Goal: Contribute content

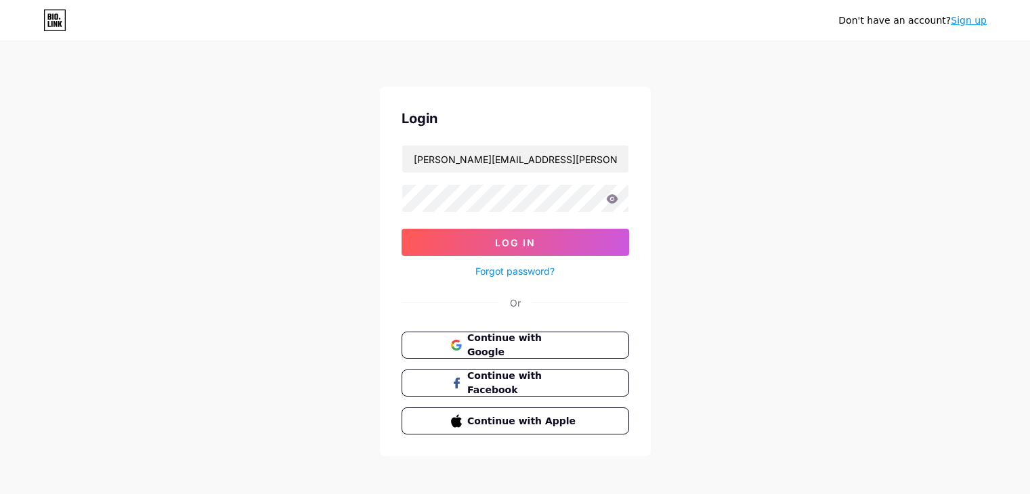
click at [508, 158] on input "[PERSON_NAME][EMAIL_ADDRESS][PERSON_NAME][DOMAIN_NAME]" at bounding box center [515, 159] width 226 height 27
type input "[EMAIL_ADDRESS][DOMAIN_NAME]"
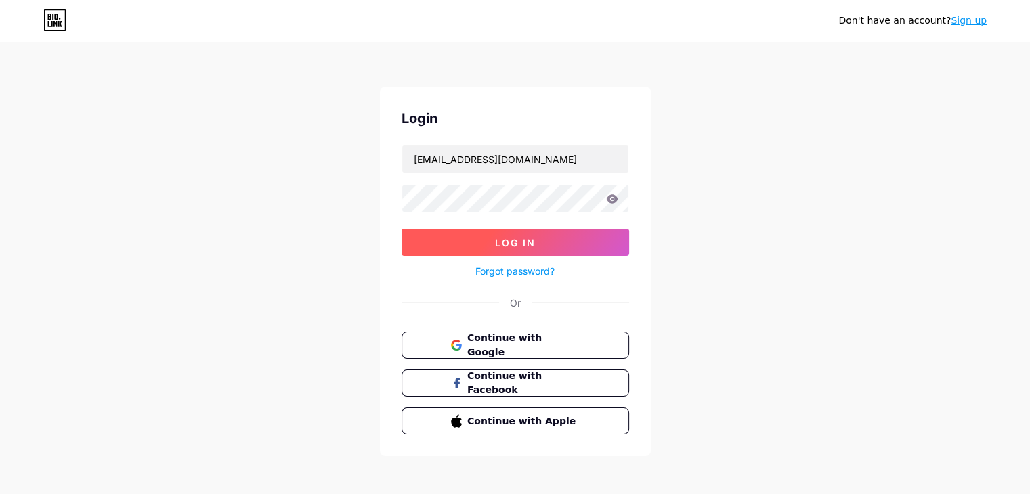
click at [498, 246] on span "Log In" at bounding box center [515, 243] width 41 height 12
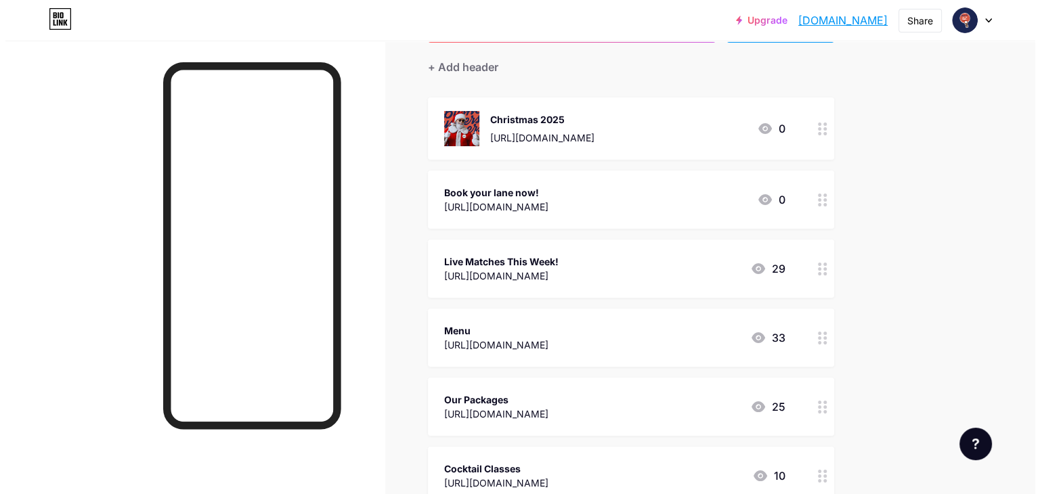
scroll to position [135, 0]
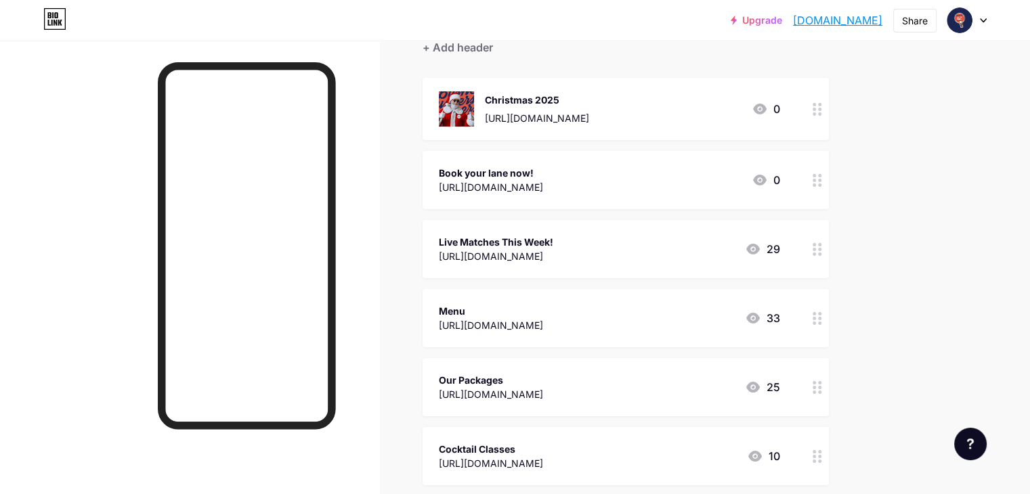
click at [553, 244] on div "Live Matches This Week!" at bounding box center [496, 242] width 114 height 14
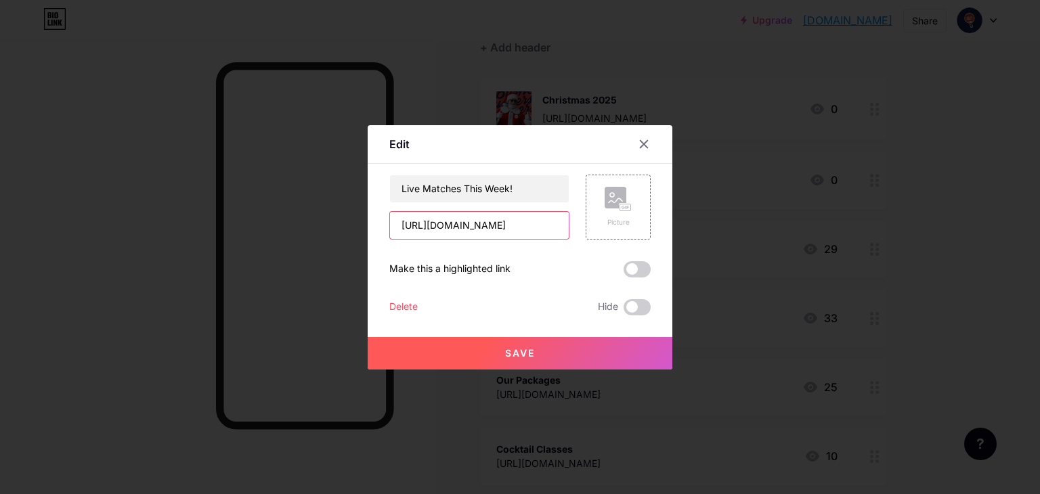
click at [522, 221] on input "[URL][DOMAIN_NAME]" at bounding box center [479, 225] width 179 height 27
paste input "[URL][DOMAIN_NAME]"
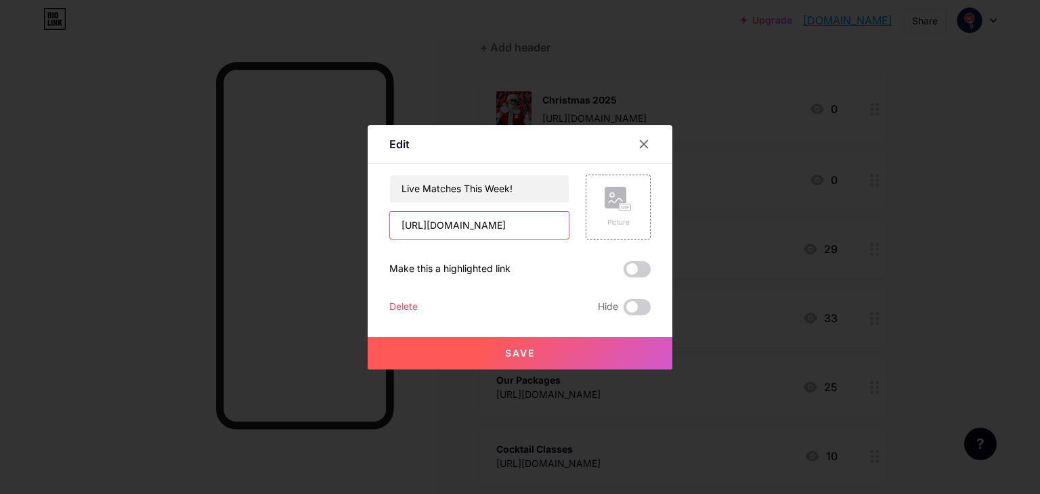
type input "[URL][DOMAIN_NAME]"
click at [525, 361] on button "Save" at bounding box center [520, 353] width 305 height 32
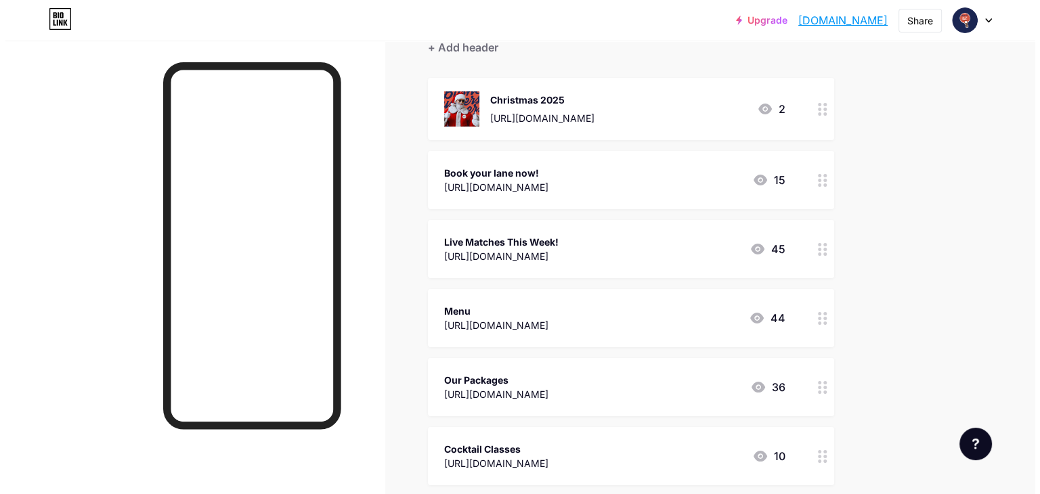
scroll to position [0, 0]
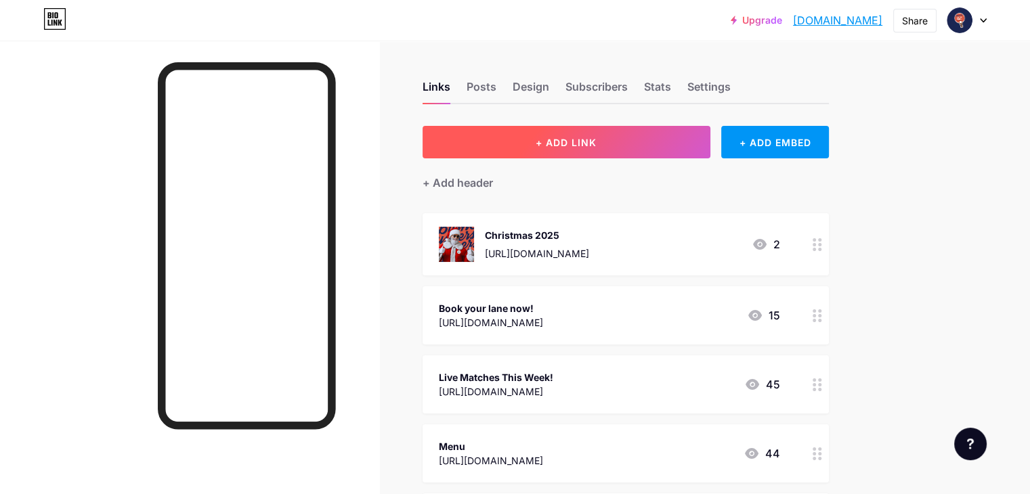
click at [596, 147] on span "+ ADD LINK" at bounding box center [565, 143] width 61 height 12
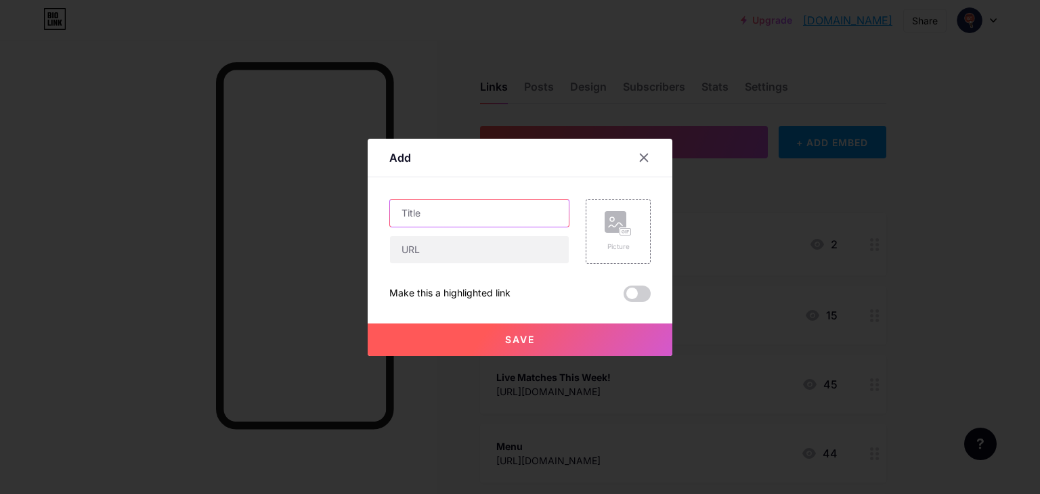
click at [446, 223] on input "text" at bounding box center [479, 213] width 179 height 27
click at [460, 248] on input "text" at bounding box center [479, 249] width 179 height 27
paste input "[URL][DOMAIN_NAME]"
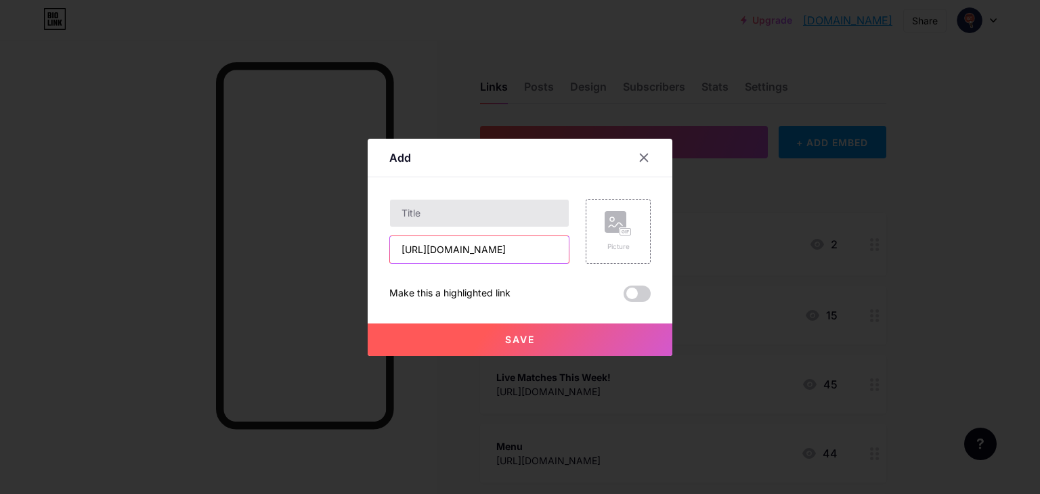
type input "[URL][DOMAIN_NAME]"
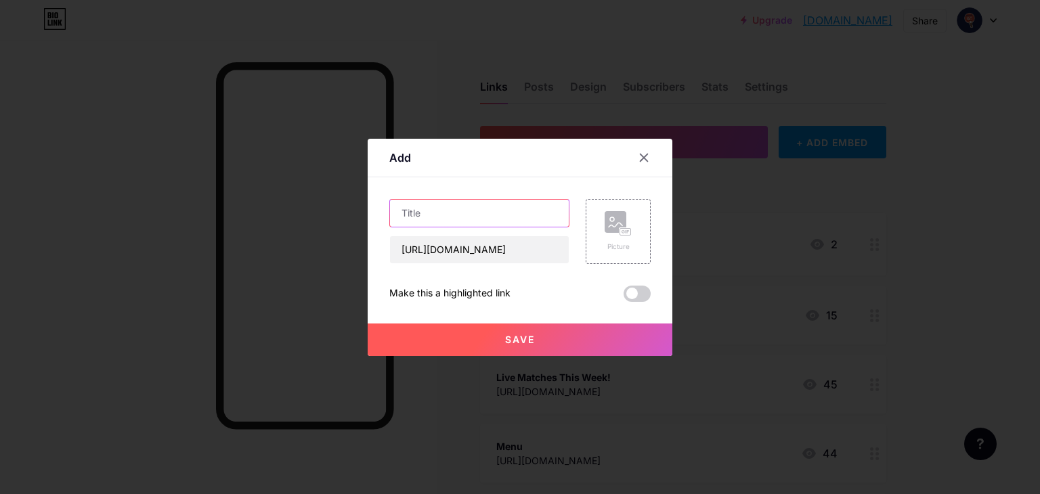
click at [447, 208] on input "text" at bounding box center [479, 213] width 179 height 27
type input "NFL - Tailgate Party - Steelers VS Vikings"
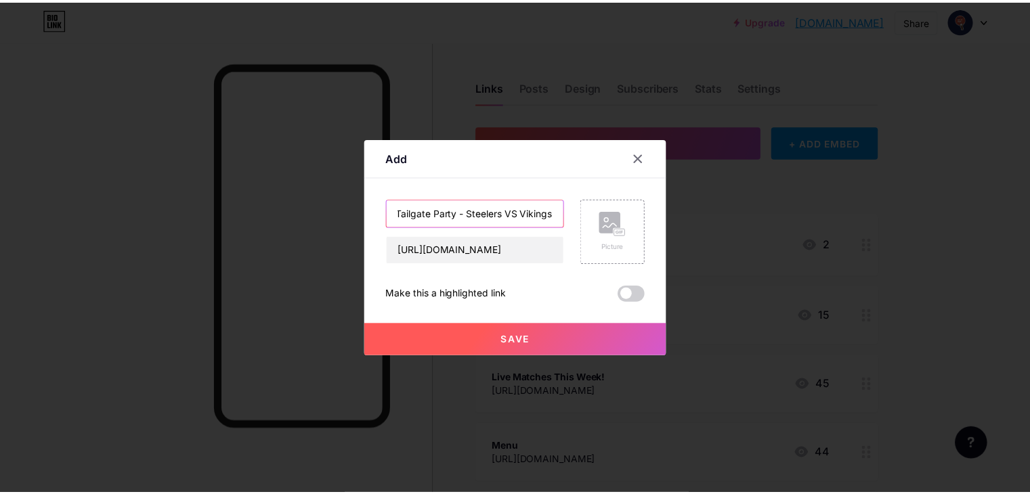
scroll to position [0, 0]
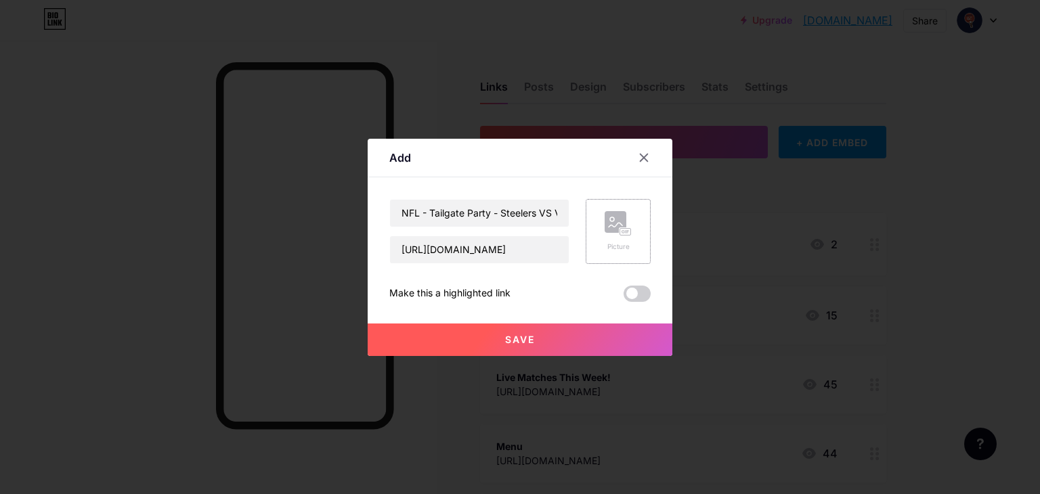
click at [630, 217] on icon at bounding box center [618, 223] width 27 height 25
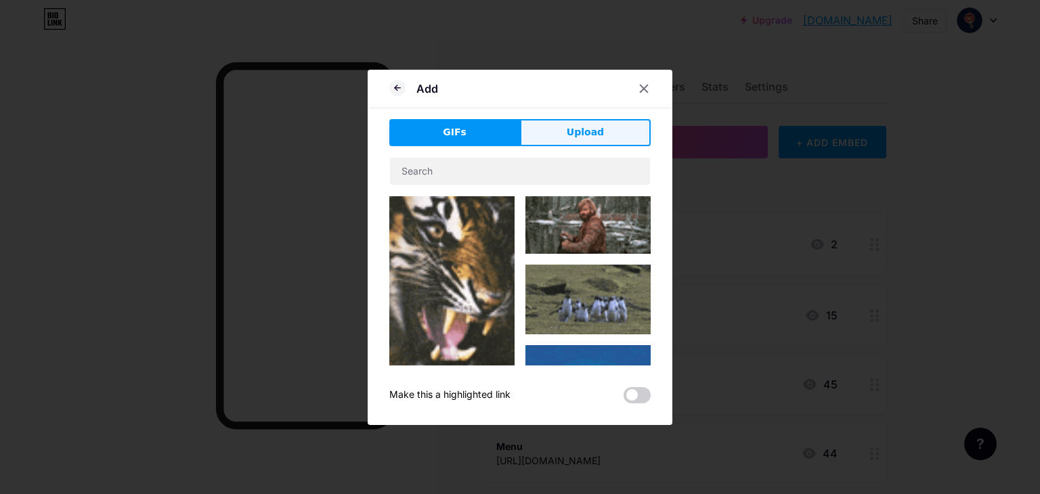
click at [588, 125] on span "Upload" at bounding box center [585, 132] width 37 height 14
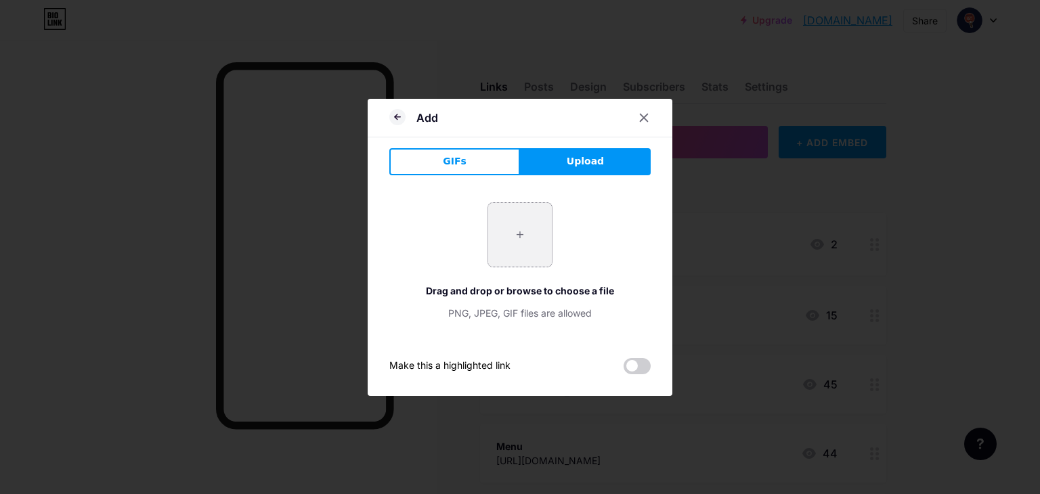
click at [531, 232] on input "file" at bounding box center [520, 235] width 64 height 64
type input "C:\fakepath\1.png"
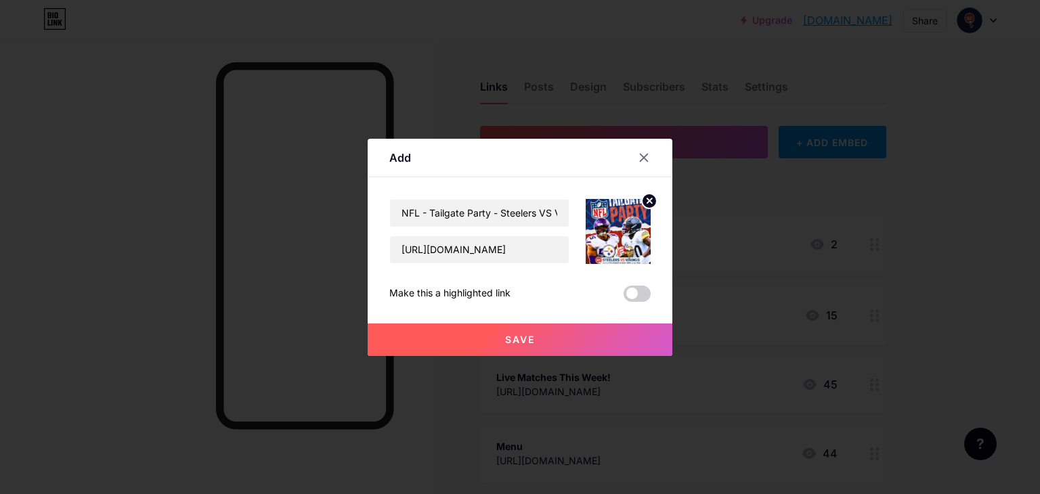
click at [560, 345] on button "Save" at bounding box center [520, 340] width 305 height 32
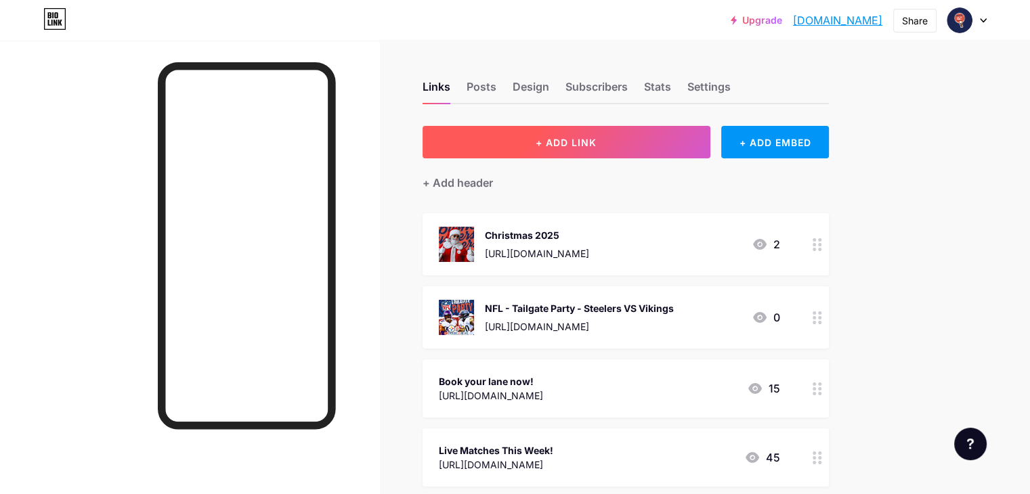
click at [596, 145] on span "+ ADD LINK" at bounding box center [565, 143] width 61 height 12
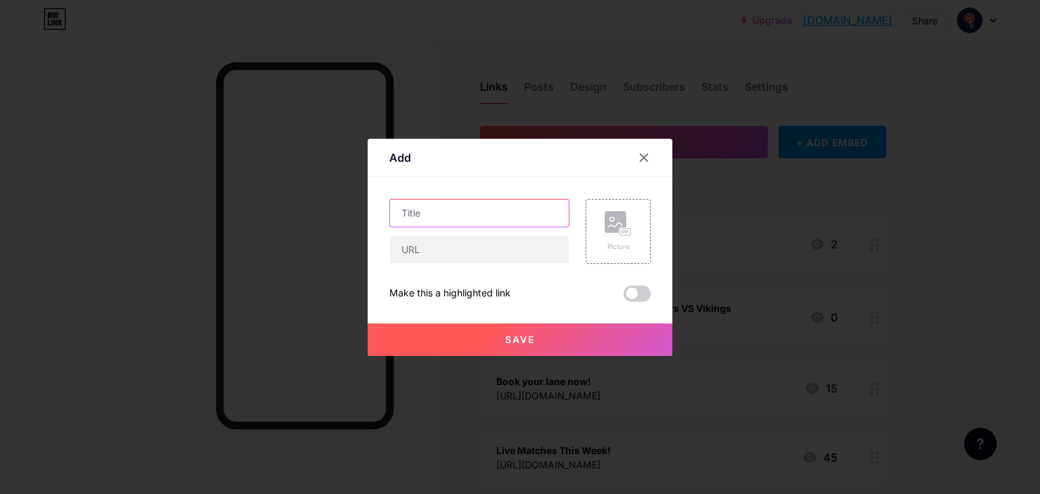
click at [449, 215] on input "text" at bounding box center [479, 213] width 179 height 27
type input "Weekly FOOD Offers"
click at [460, 242] on input "text" at bounding box center [479, 249] width 179 height 27
click at [433, 255] on input "text" at bounding box center [479, 249] width 179 height 27
paste input "[URL][DOMAIN_NAME]"
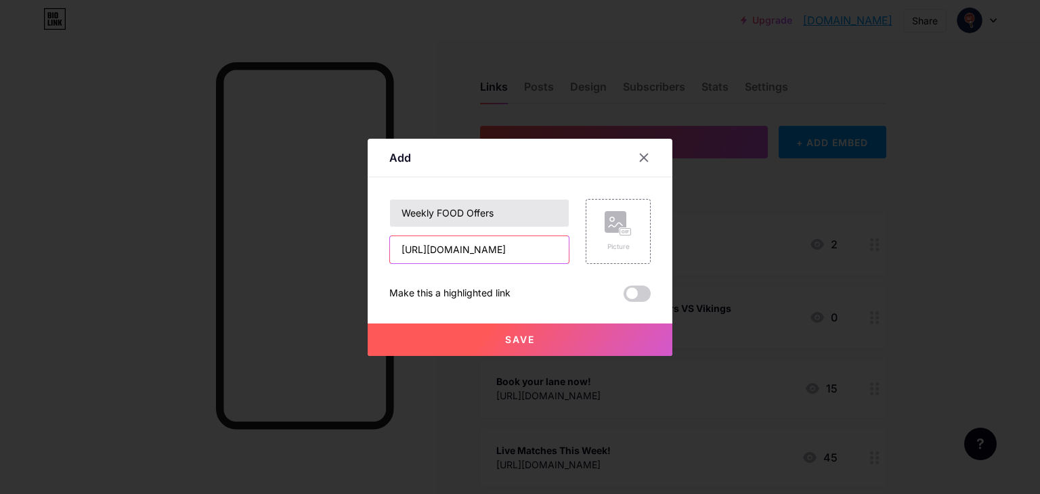
scroll to position [0, 149]
type input "[URL][DOMAIN_NAME]"
click at [611, 236] on div "Picture" at bounding box center [618, 231] width 27 height 41
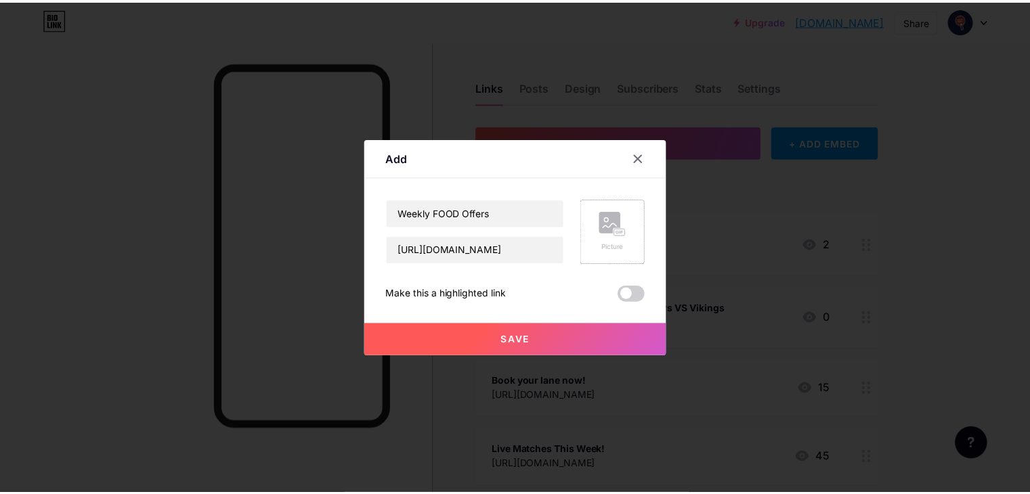
scroll to position [0, 0]
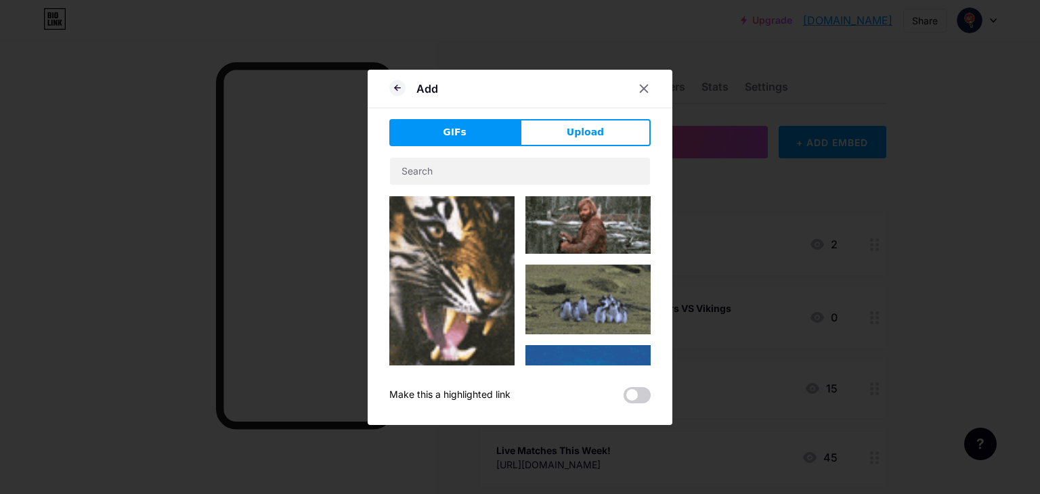
click at [572, 146] on div "GIFs Upload Content YouTube Play YouTube video without leaving your page. ADD V…" at bounding box center [519, 261] width 261 height 284
click at [573, 128] on span "Upload" at bounding box center [585, 132] width 37 height 14
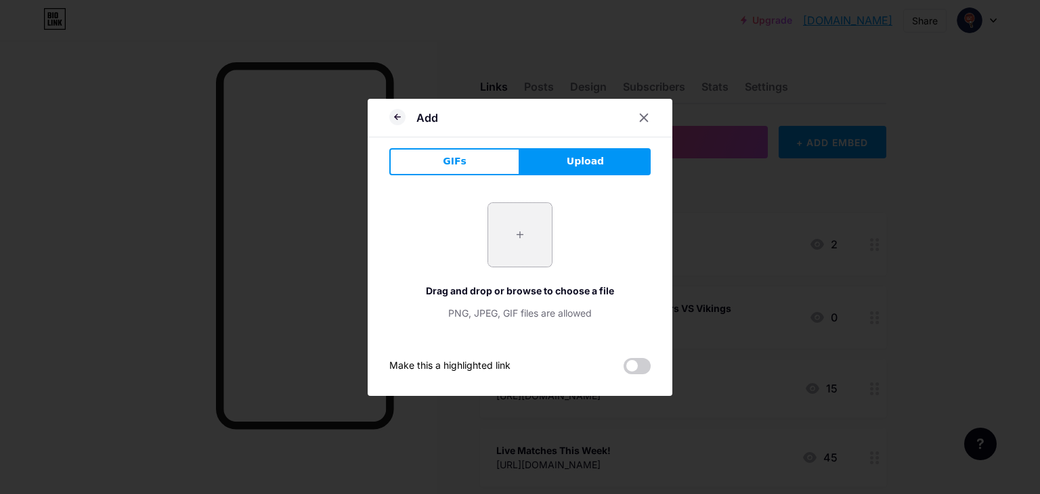
click at [521, 242] on input "file" at bounding box center [520, 235] width 64 height 64
type input "C:\fakepath\d18.jpg"
click at [395, 117] on icon at bounding box center [396, 116] width 3 height 5
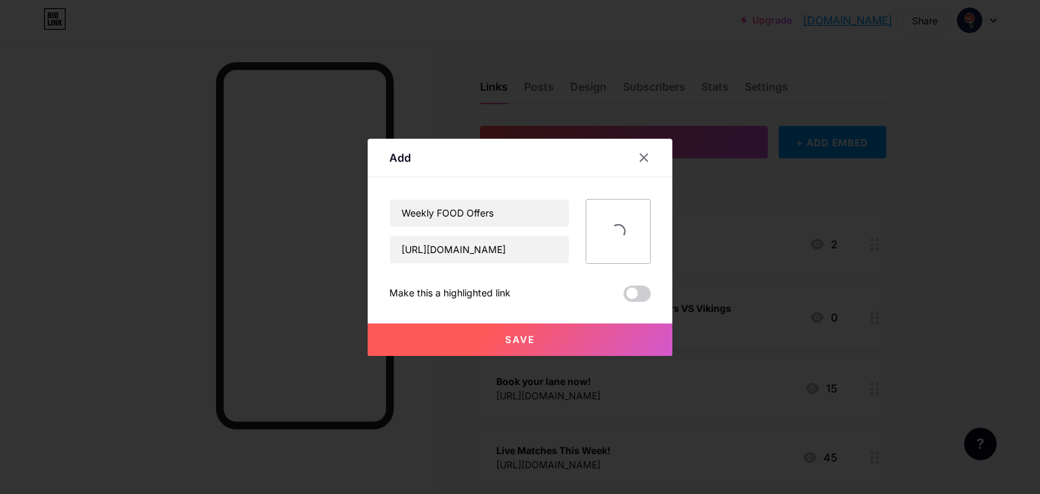
click at [603, 239] on div at bounding box center [618, 231] width 65 height 65
click at [624, 238] on div at bounding box center [618, 231] width 65 height 65
click at [542, 338] on button "Save" at bounding box center [520, 340] width 305 height 32
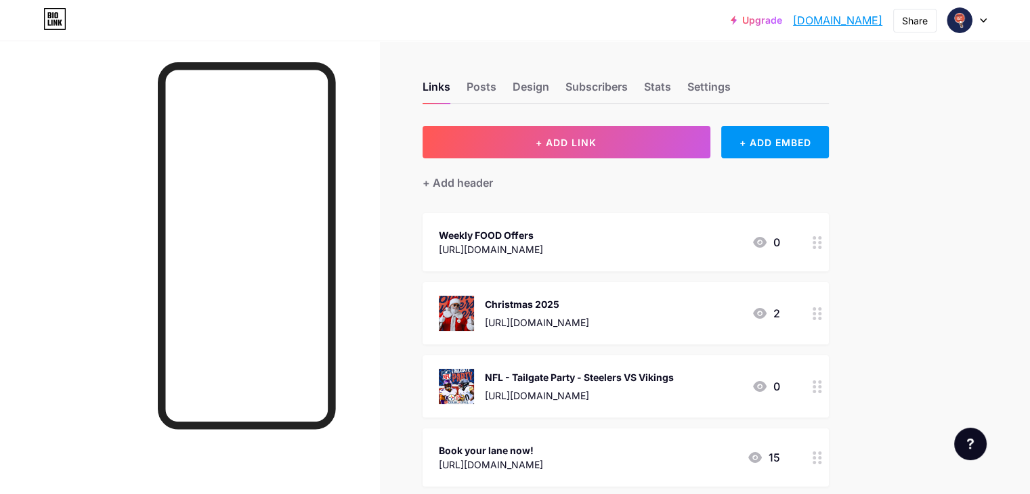
click at [829, 247] on div at bounding box center [817, 242] width 23 height 58
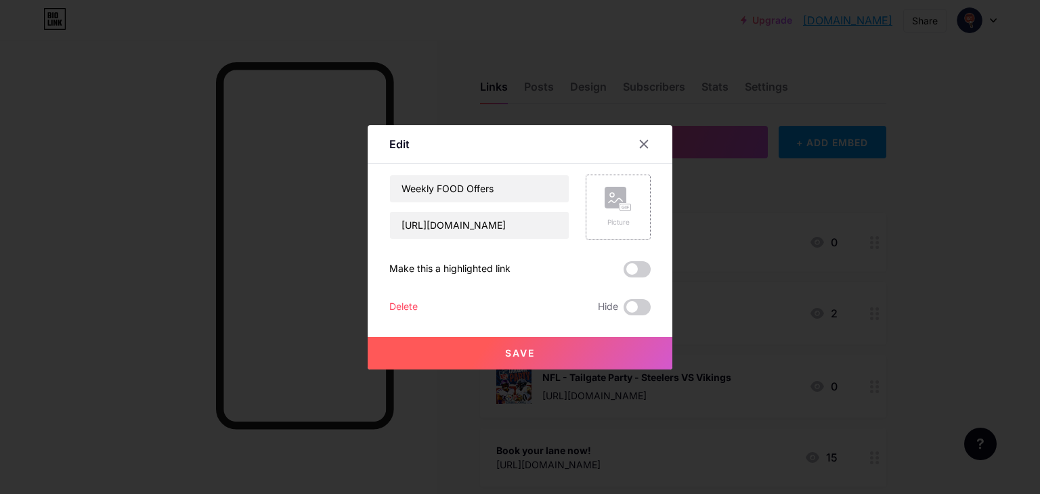
click at [617, 215] on div "Picture" at bounding box center [618, 207] width 27 height 41
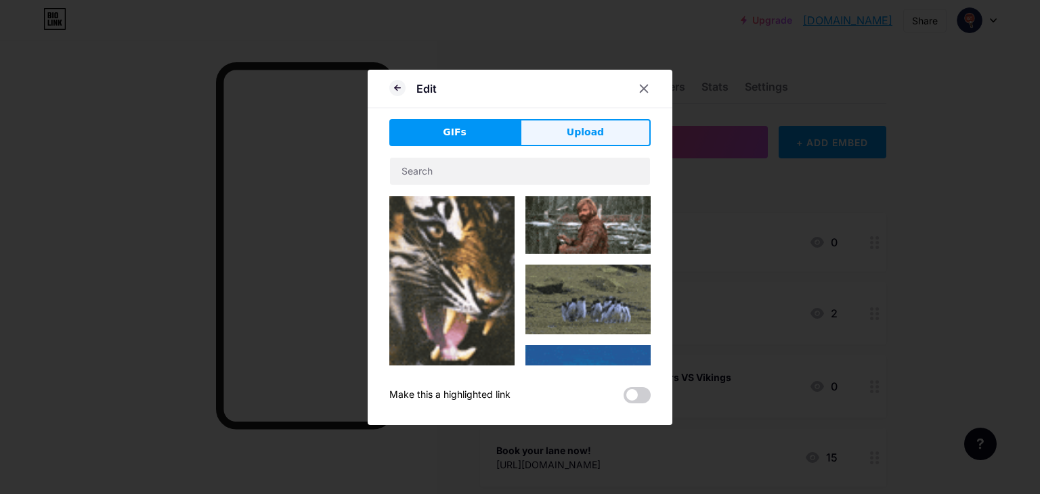
click at [577, 124] on button "Upload" at bounding box center [585, 132] width 131 height 27
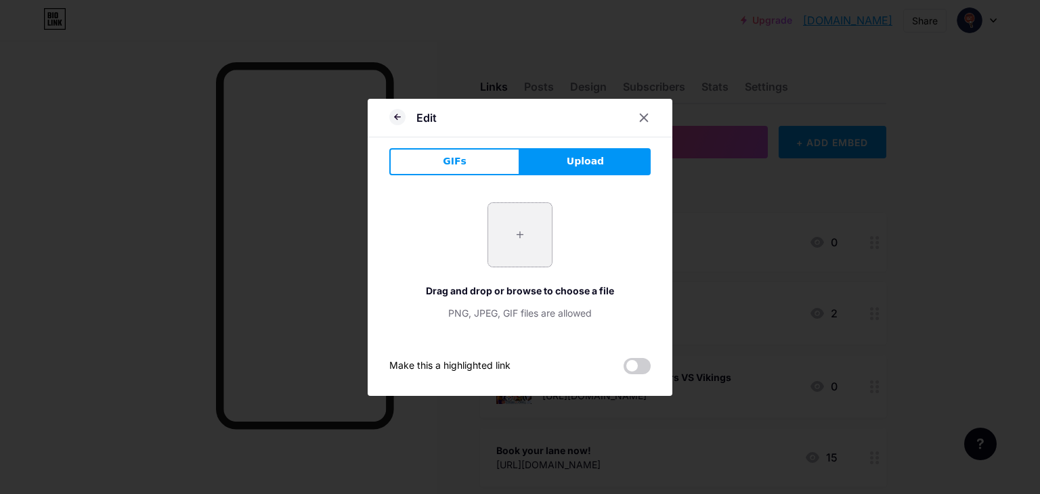
click at [528, 256] on input "file" at bounding box center [520, 235] width 64 height 64
type input "C:\fakepath\BUSKERS ON THE BALL (Instagram Post (45)) (1).png"
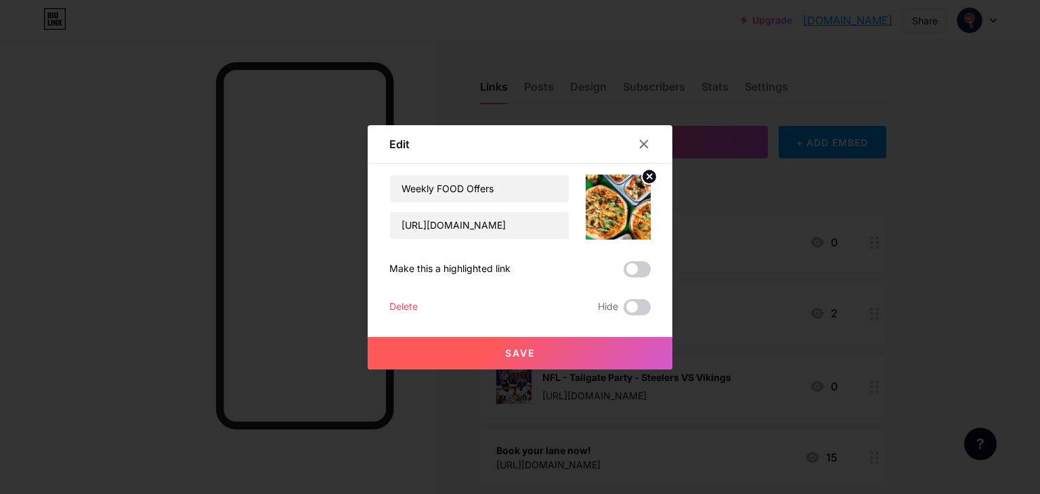
click at [583, 356] on button "Save" at bounding box center [520, 353] width 305 height 32
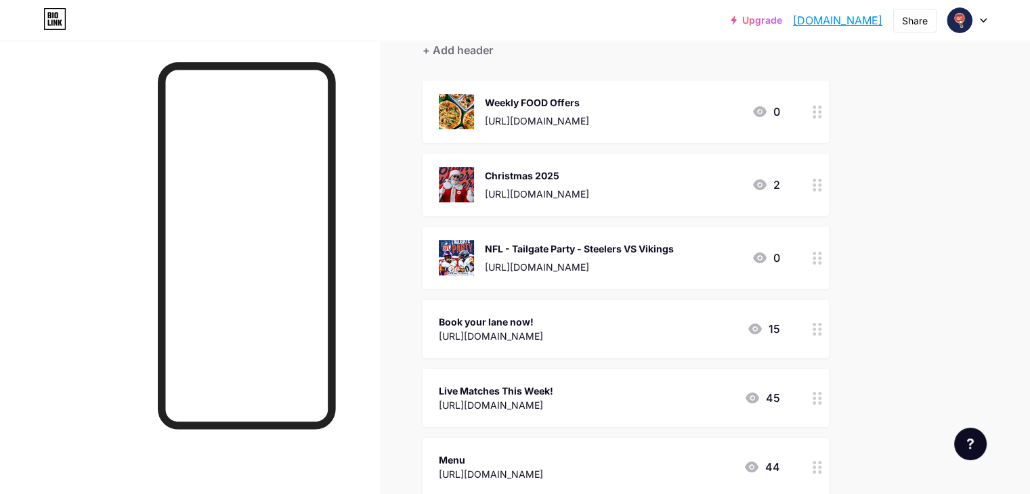
scroll to position [135, 0]
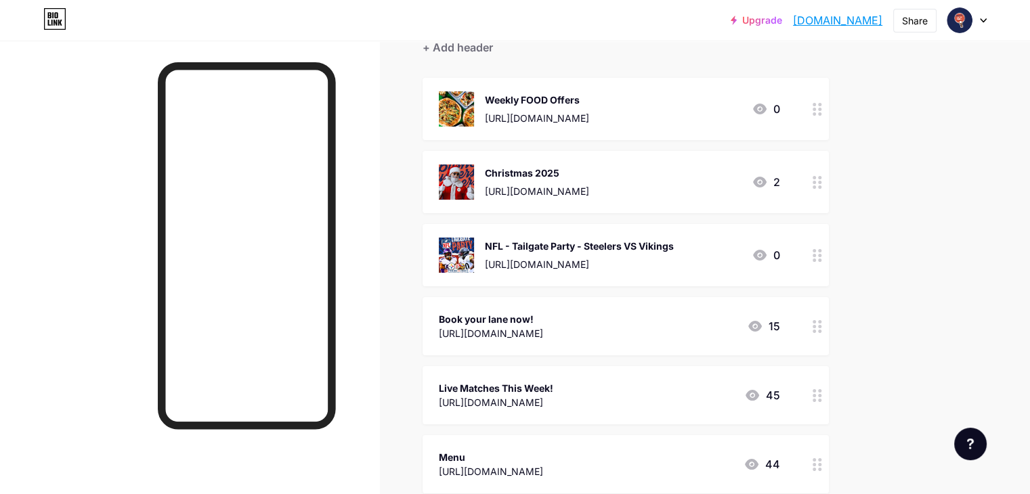
click at [543, 324] on div "Book your lane now!" at bounding box center [491, 319] width 104 height 14
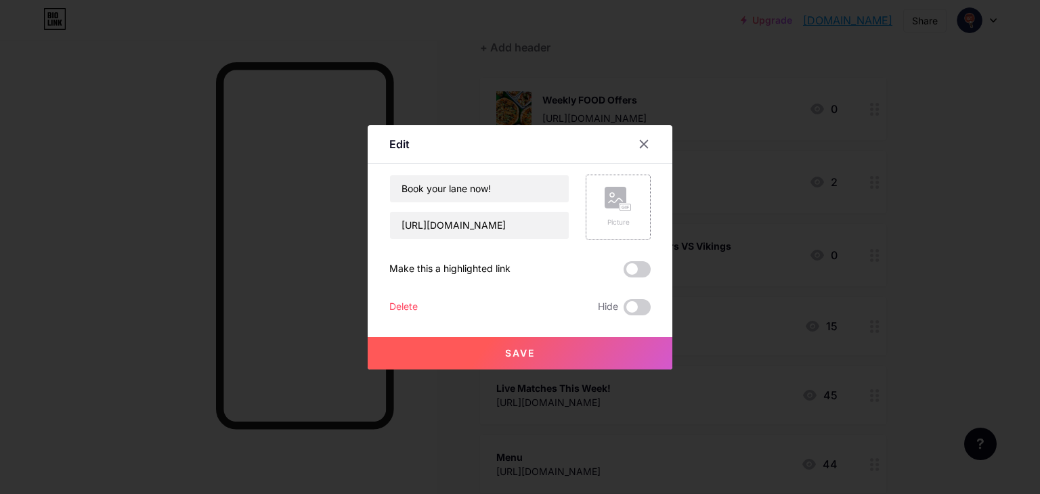
click at [616, 202] on rect at bounding box center [616, 198] width 22 height 22
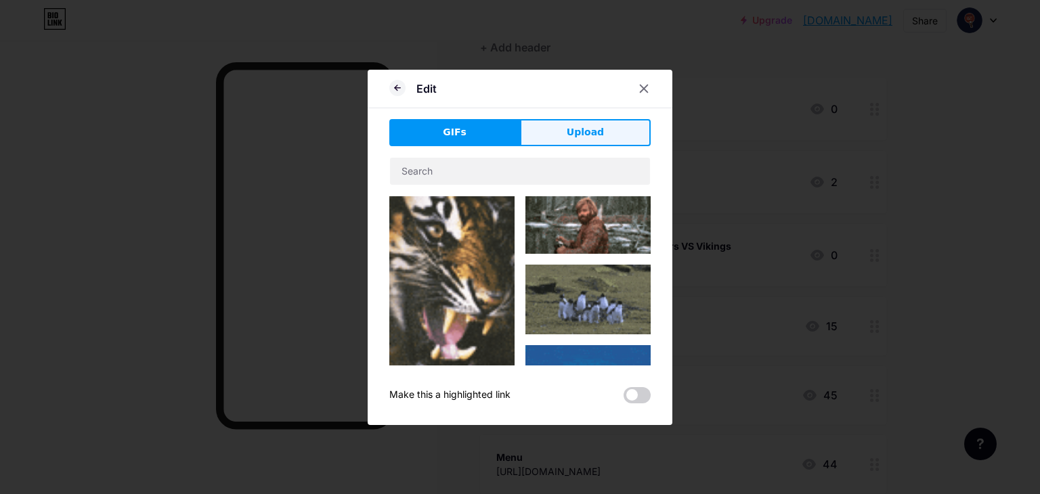
click at [573, 139] on span "Upload" at bounding box center [585, 132] width 37 height 14
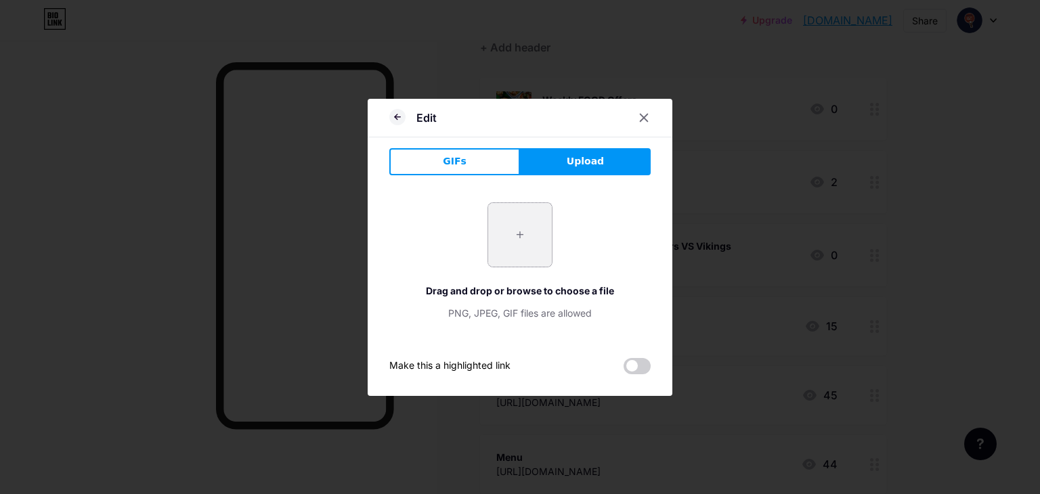
click at [544, 242] on input "file" at bounding box center [520, 235] width 64 height 64
type input "C:\fakepath\BUSKERS ON THE BALL (Instagram Post (45)).png"
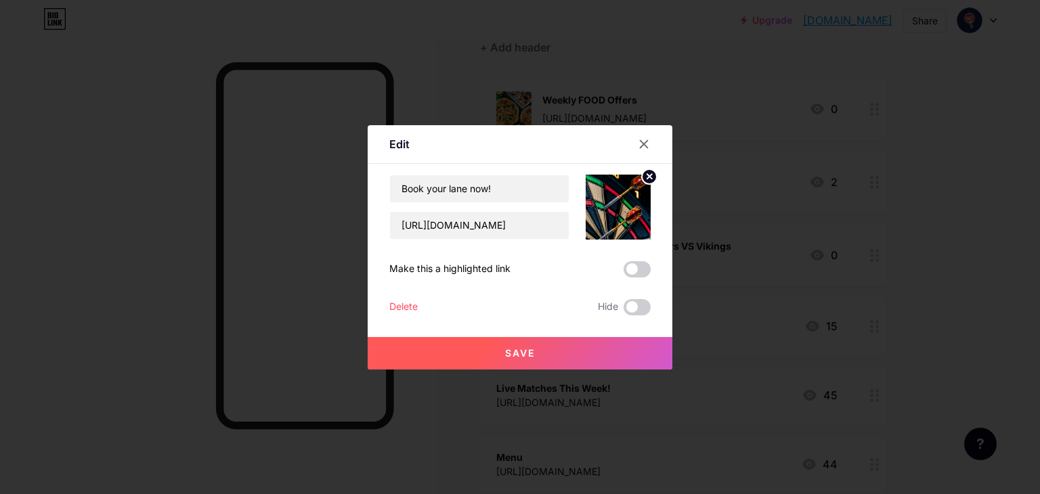
click at [550, 353] on button "Save" at bounding box center [520, 353] width 305 height 32
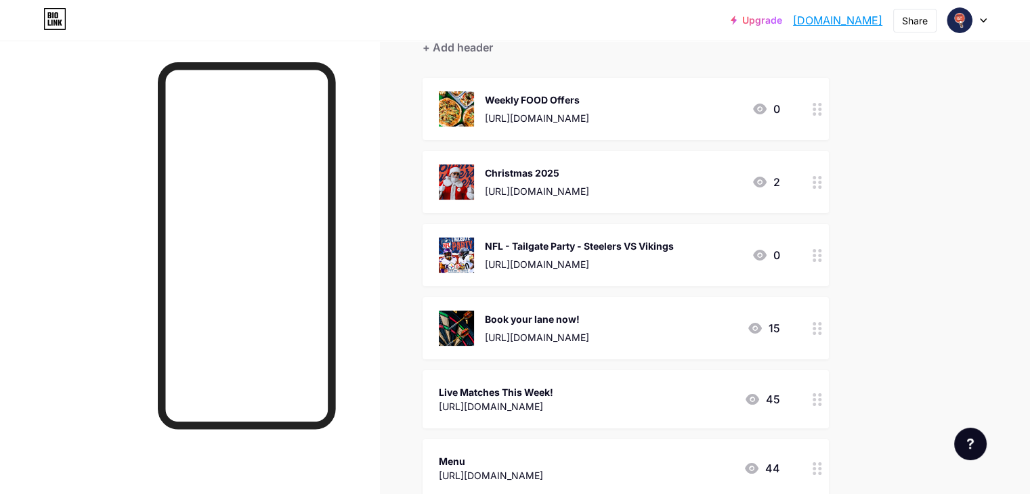
scroll to position [0, 0]
